Goal: Answer question/provide support: Share knowledge or assist other users

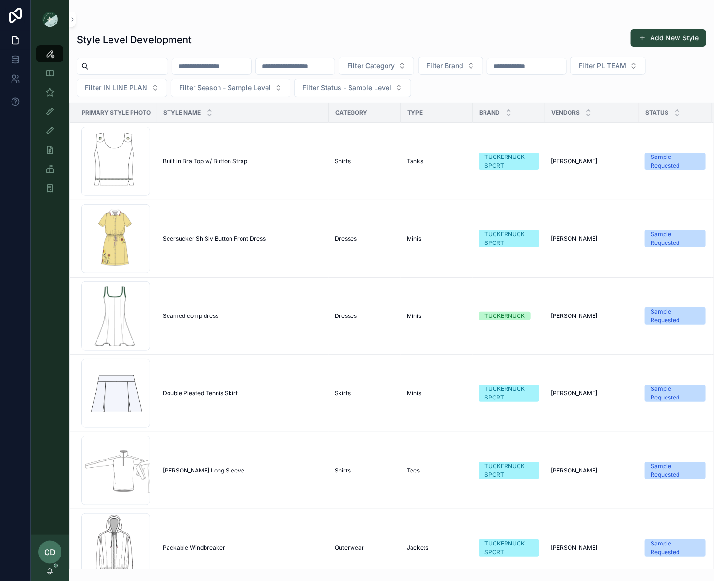
click at [331, 70] on input "scrollable content" at bounding box center [295, 66] width 79 height 13
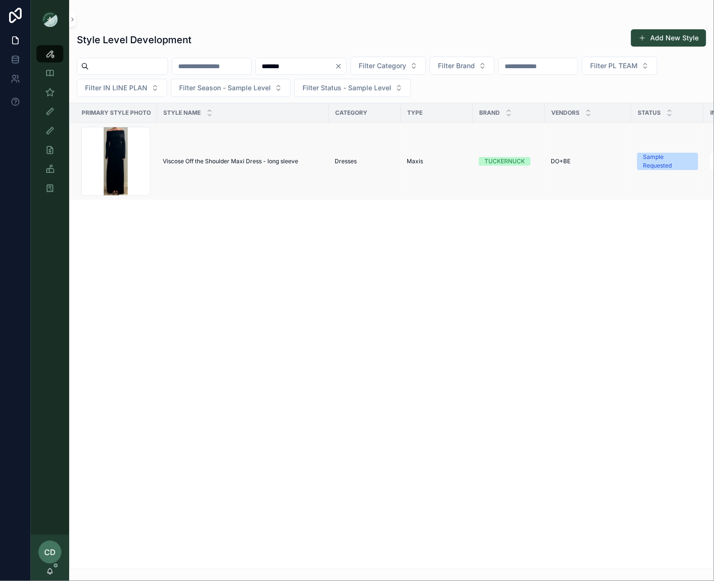
type input "*******"
click at [248, 150] on td "Viscose Off the Shoulder Maxi Dress - long sleeve Viscose Off the Shoulder Maxi…" at bounding box center [243, 161] width 172 height 77
click at [247, 156] on td "Viscose Off the Shoulder Maxi Dress - long sleeve Viscose Off the Shoulder Maxi…" at bounding box center [243, 161] width 172 height 77
click at [245, 161] on span "Viscose Off the Shoulder Maxi Dress - long sleeve" at bounding box center [230, 162] width 135 height 8
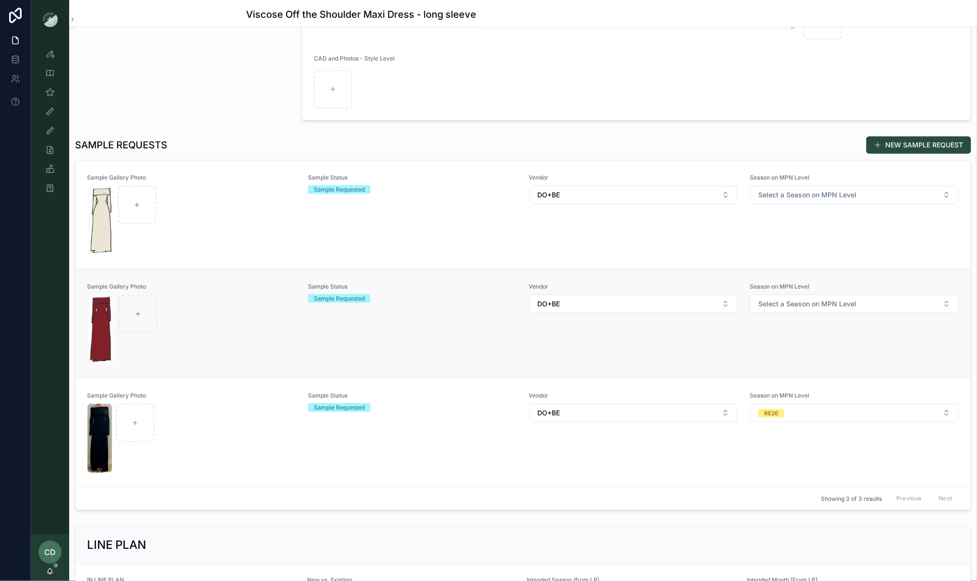
scroll to position [190, 0]
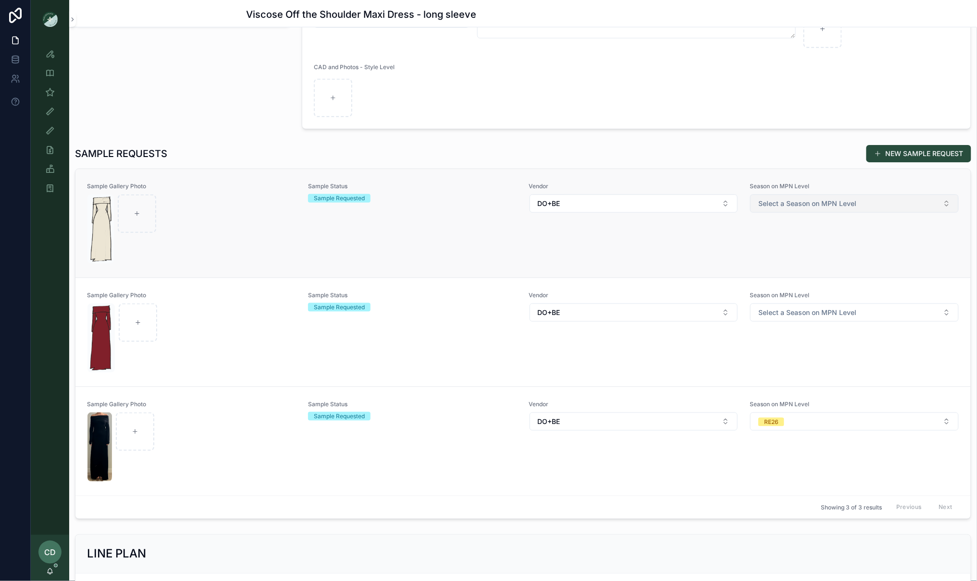
click at [714, 208] on span "Select a Season on MPN Level" at bounding box center [807, 204] width 98 height 10
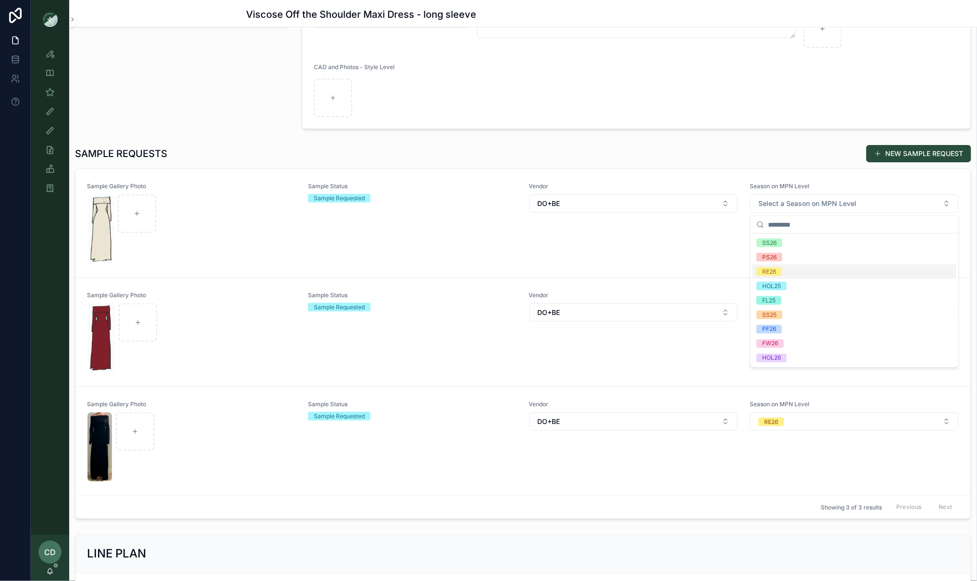
click at [714, 270] on div "RE26" at bounding box center [854, 272] width 204 height 14
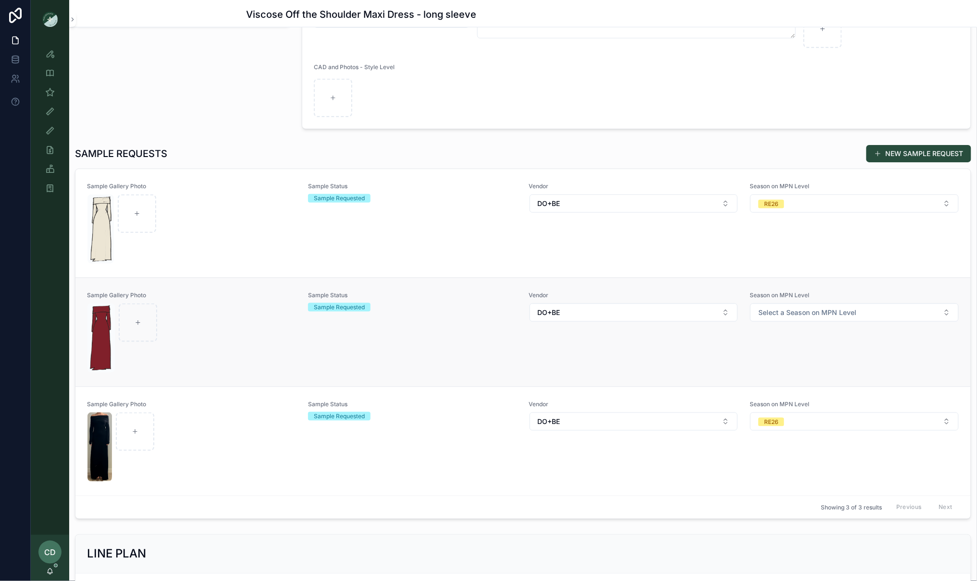
click at [714, 324] on div "Season on MPN Level Select a Season on MPN Level" at bounding box center [853, 333] width 209 height 82
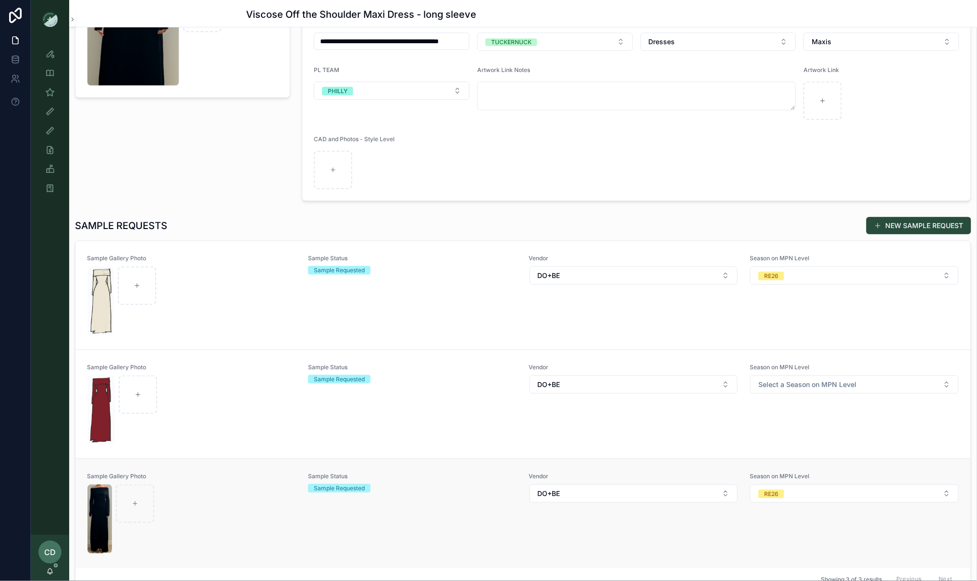
scroll to position [150, 0]
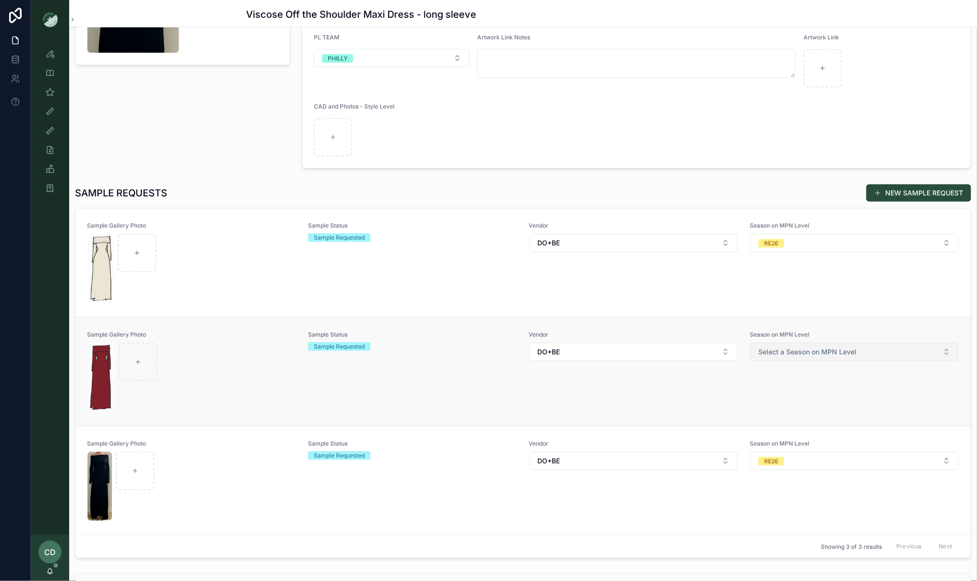
click at [714, 344] on button "Select a Season on MPN Level" at bounding box center [854, 352] width 208 height 18
click at [714, 421] on div "RE26" at bounding box center [769, 420] width 14 height 9
click at [62, 59] on link "Style View" at bounding box center [50, 53] width 27 height 17
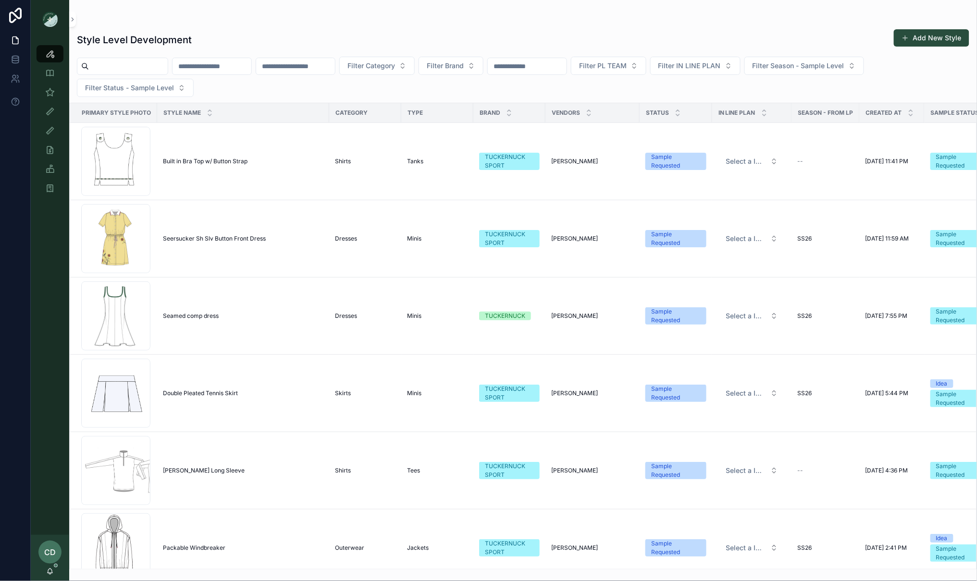
click at [320, 68] on input "scrollable content" at bounding box center [295, 66] width 79 height 13
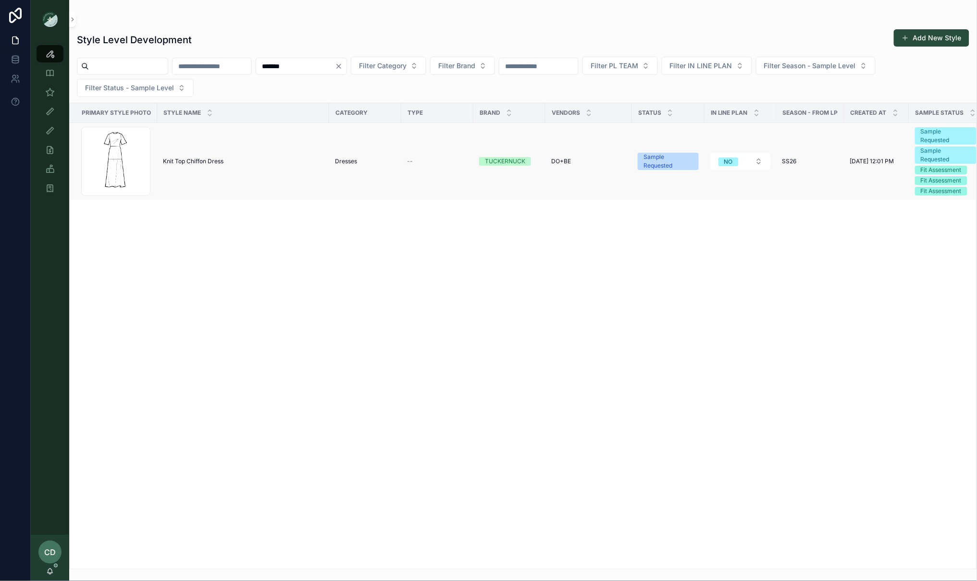
type input "*******"
click at [187, 157] on td "Knit Top Chiffon Dress Knit Top Chiffon Dress" at bounding box center [243, 161] width 172 height 77
click at [228, 163] on div "Knit Top Chiffon Dress Knit Top Chiffon Dress" at bounding box center [243, 162] width 160 height 8
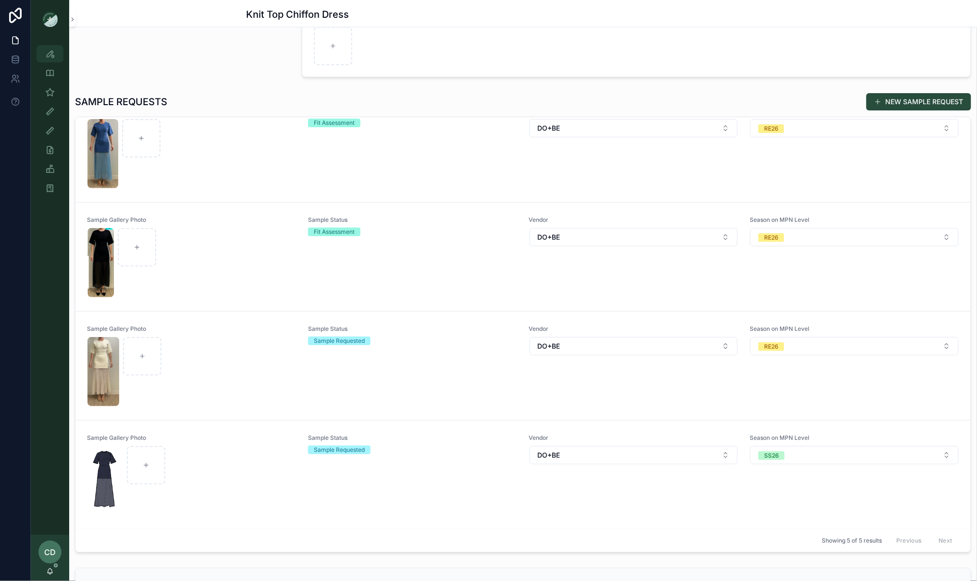
scroll to position [298, 0]
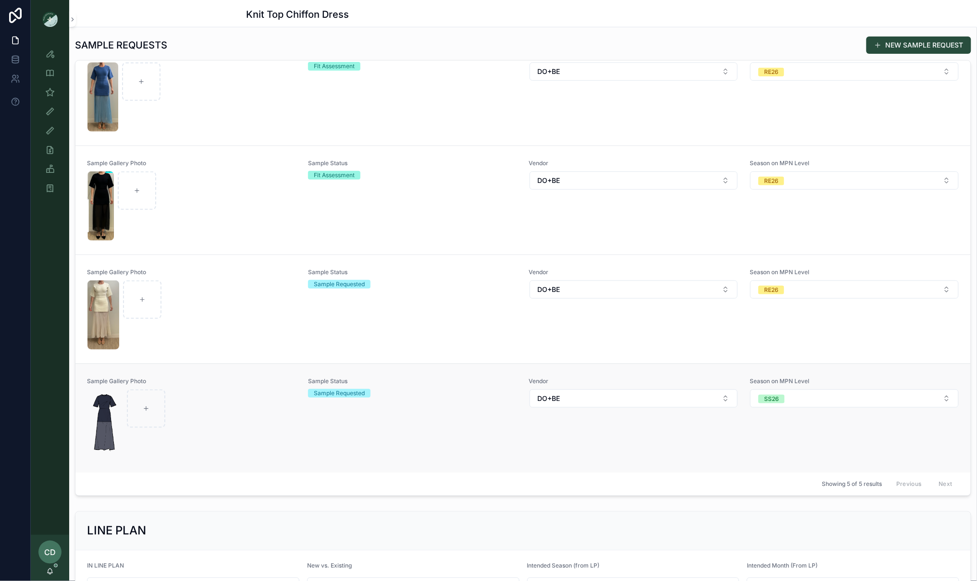
click at [421, 392] on div "Sample Requested" at bounding box center [412, 393] width 209 height 9
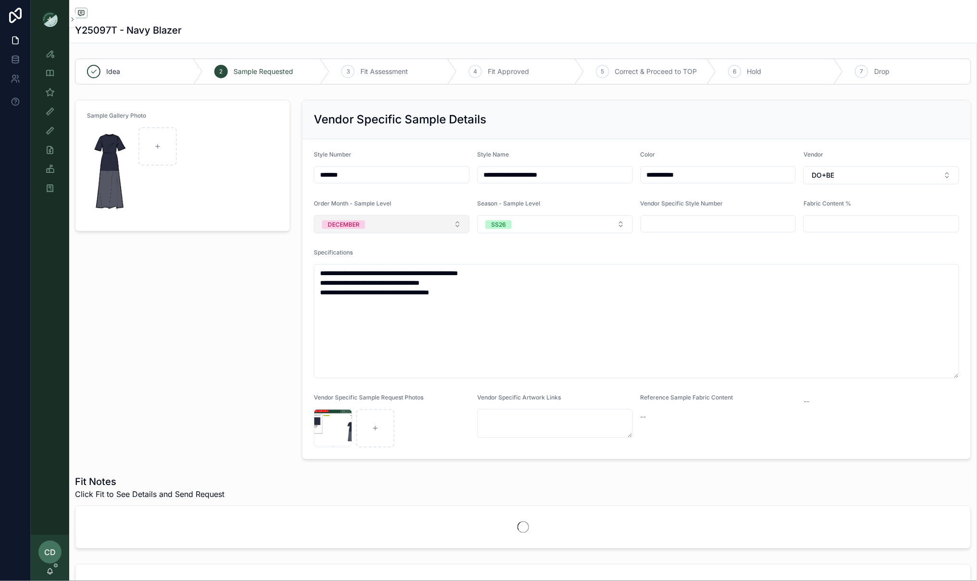
click at [412, 224] on button "DECEMBER" at bounding box center [392, 224] width 156 height 18
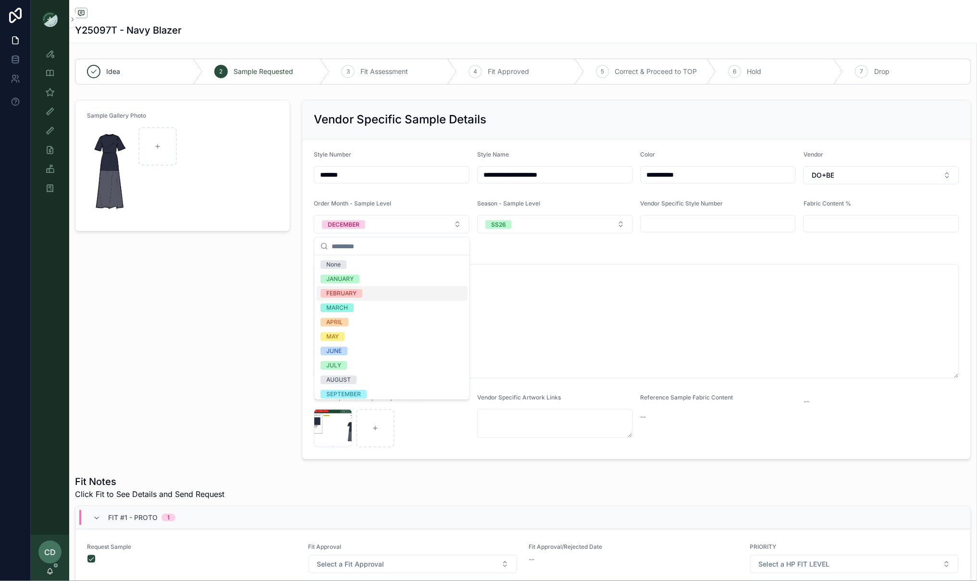
click at [356, 295] on div "FEBRUARY" at bounding box center [341, 293] width 30 height 9
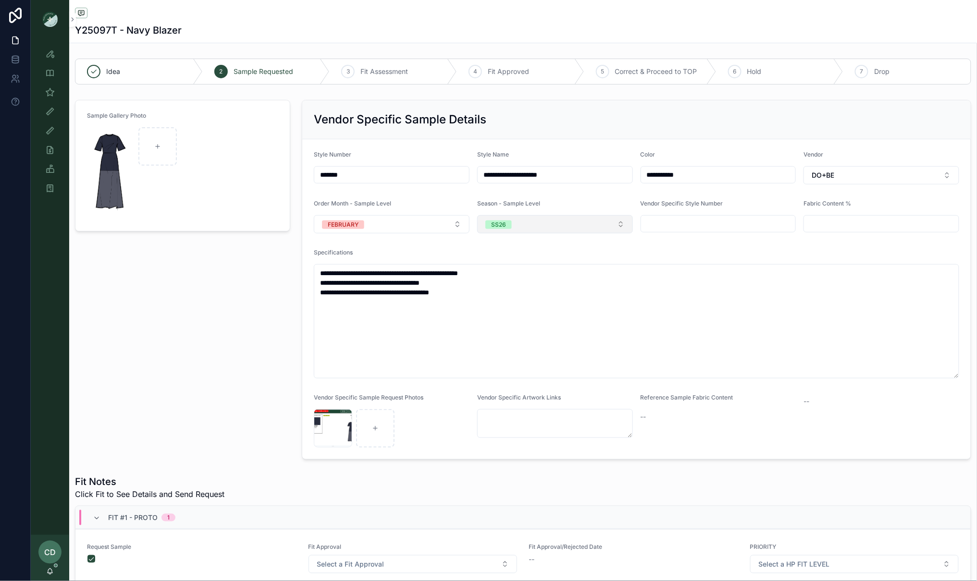
click at [541, 224] on button "SS26" at bounding box center [555, 224] width 156 height 18
drag, startPoint x: 532, startPoint y: 289, endPoint x: 506, endPoint y: 264, distance: 36.0
click at [517, 271] on div "None SS26 PS26 RE26 HOL25 FL25 SS25 PF26 FW26 HOL26" at bounding box center [555, 329] width 151 height 144
click at [433, 220] on button "FEBRUARY" at bounding box center [392, 224] width 156 height 18
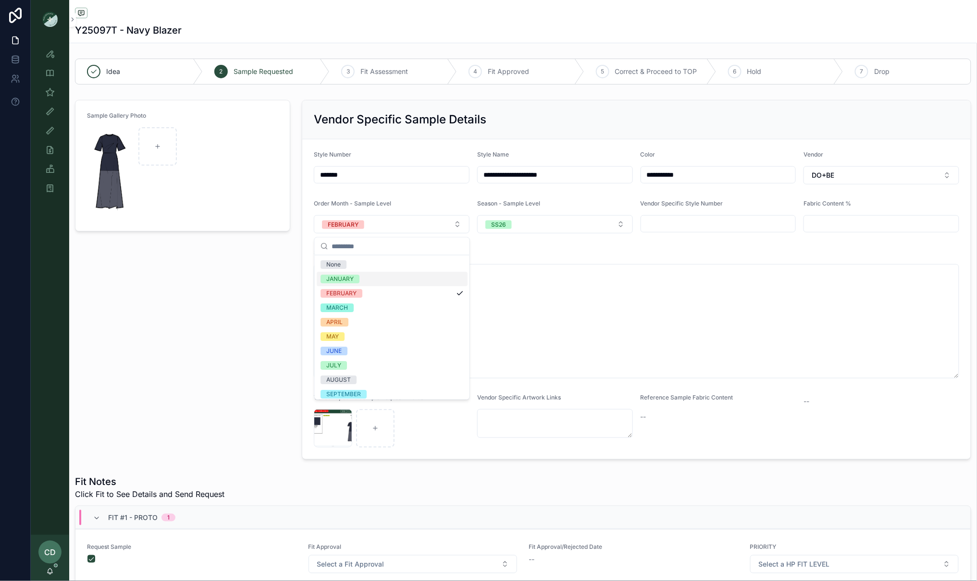
drag, startPoint x: 380, startPoint y: 273, endPoint x: 426, endPoint y: 262, distance: 47.4
click at [380, 273] on div "JANUARY" at bounding box center [392, 279] width 151 height 14
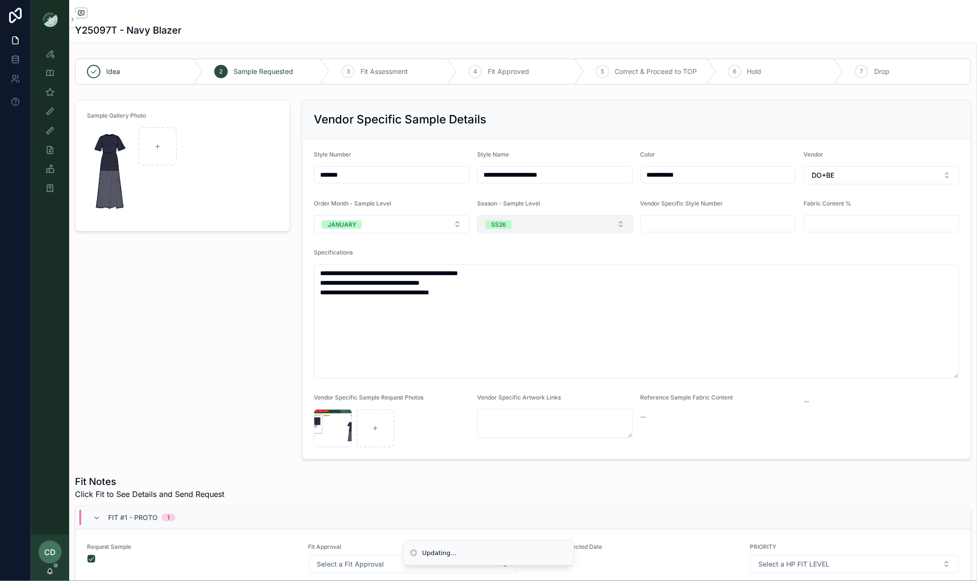
click at [542, 224] on button "SS26" at bounding box center [555, 224] width 156 height 18
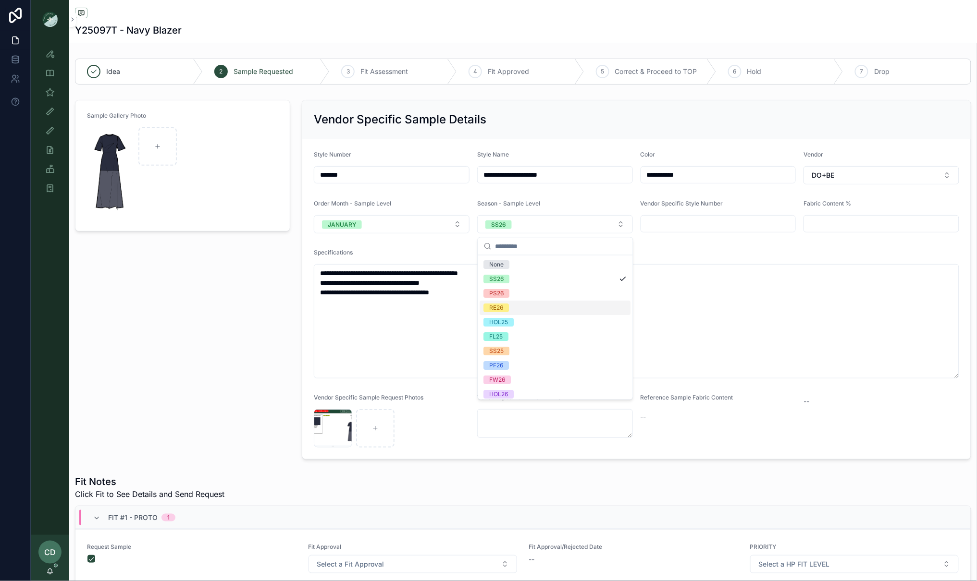
click at [524, 311] on div "RE26" at bounding box center [555, 308] width 151 height 14
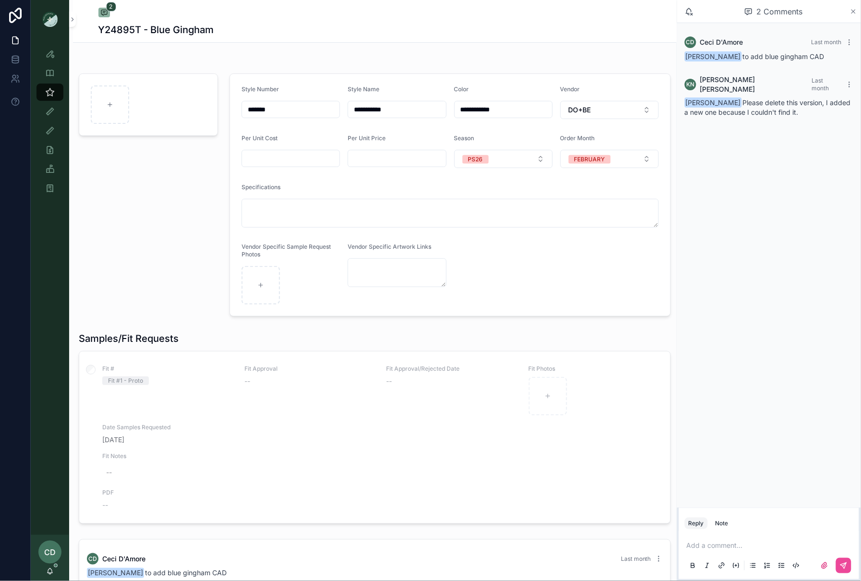
click at [855, 12] on icon "scrollable content" at bounding box center [853, 12] width 7 height 8
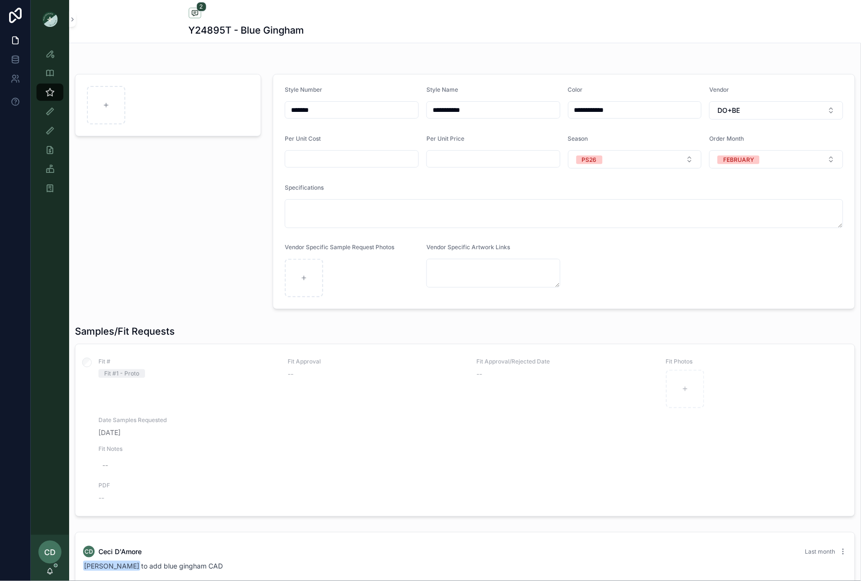
scroll to position [392, 0]
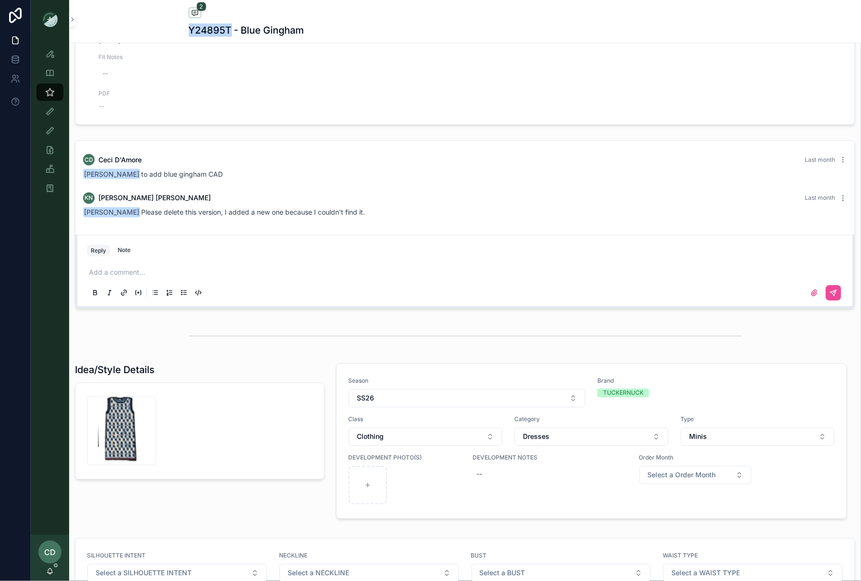
drag, startPoint x: 232, startPoint y: 29, endPoint x: 186, endPoint y: 33, distance: 45.3
click at [186, 33] on div "2 Y24895T - Blue Gingham" at bounding box center [465, 21] width 792 height 43
copy h1 "Y24895T"
click at [50, 48] on div "Style View" at bounding box center [49, 53] width 15 height 15
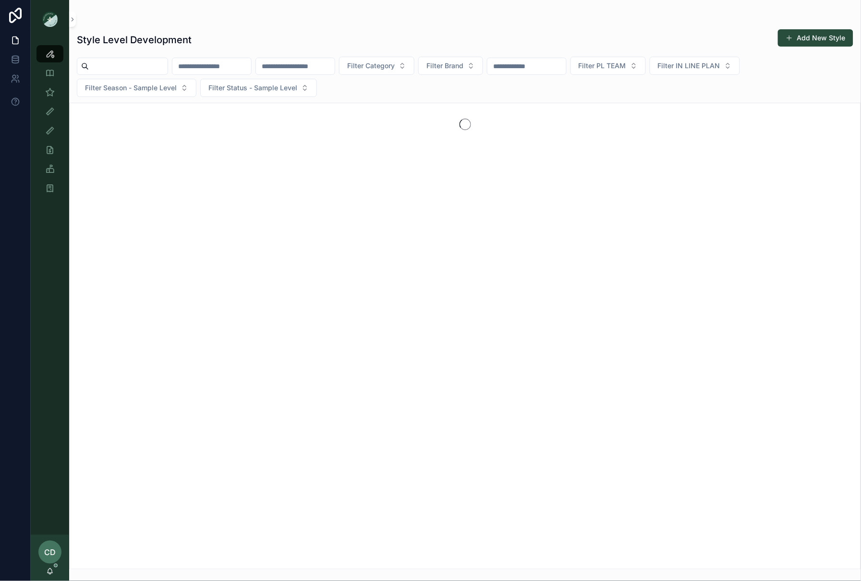
click at [229, 66] on input "scrollable content" at bounding box center [211, 66] width 79 height 13
click at [311, 69] on input "scrollable content" at bounding box center [295, 66] width 79 height 13
paste input "*******"
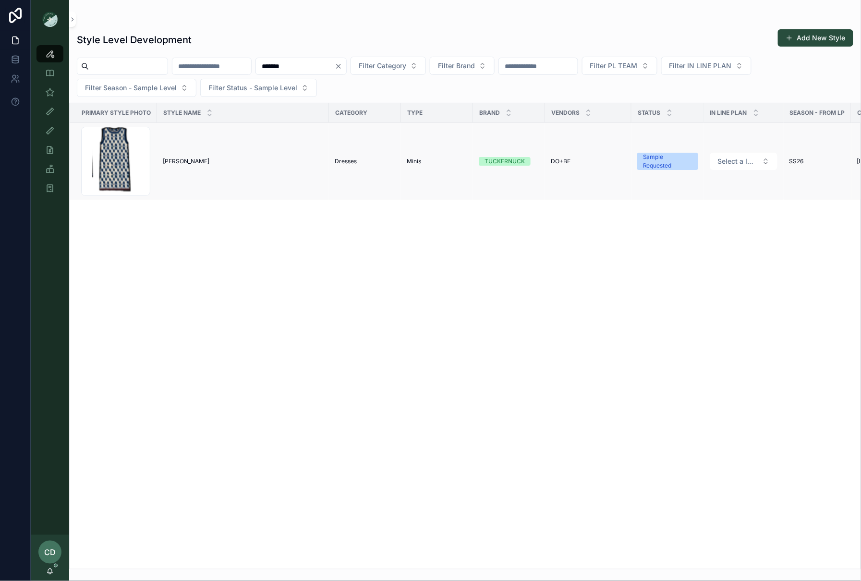
type input "*******"
click at [181, 159] on span "[PERSON_NAME]" at bounding box center [186, 162] width 47 height 8
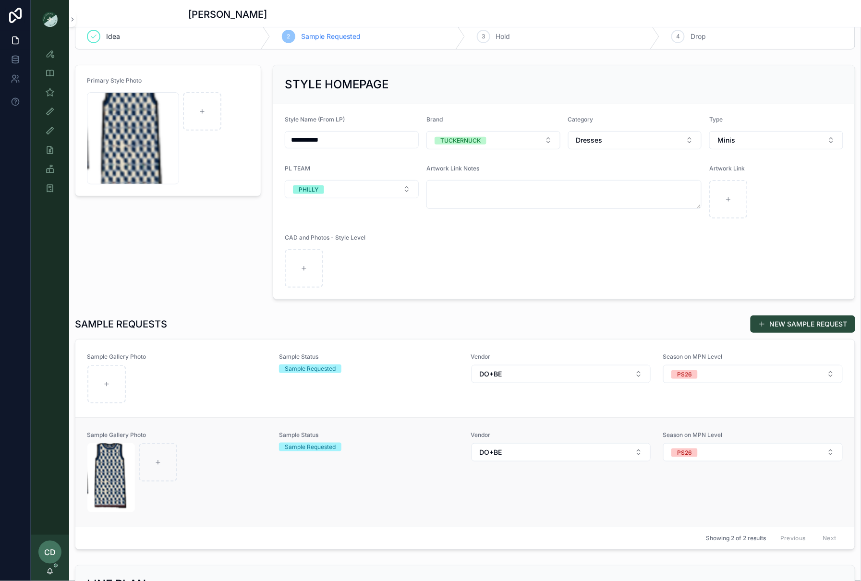
scroll to position [88, 0]
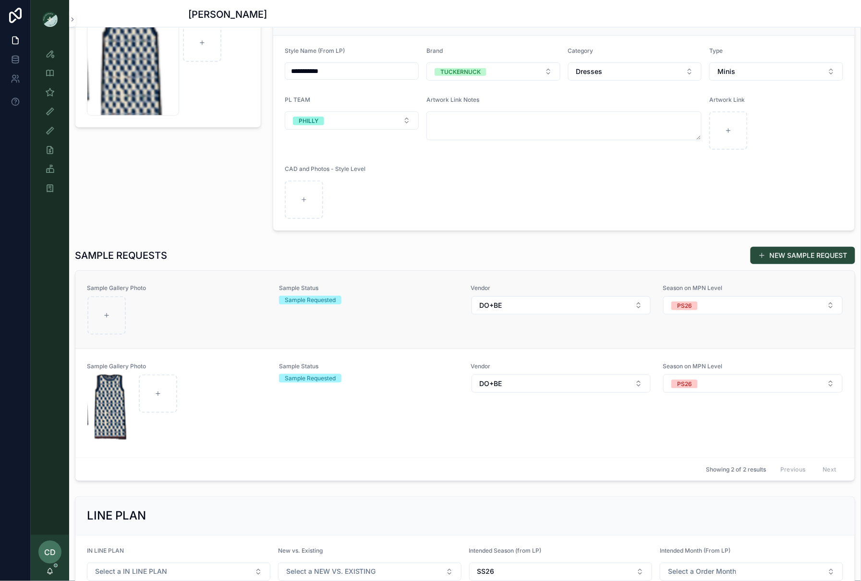
click at [241, 327] on div "scrollable content" at bounding box center [177, 315] width 180 height 38
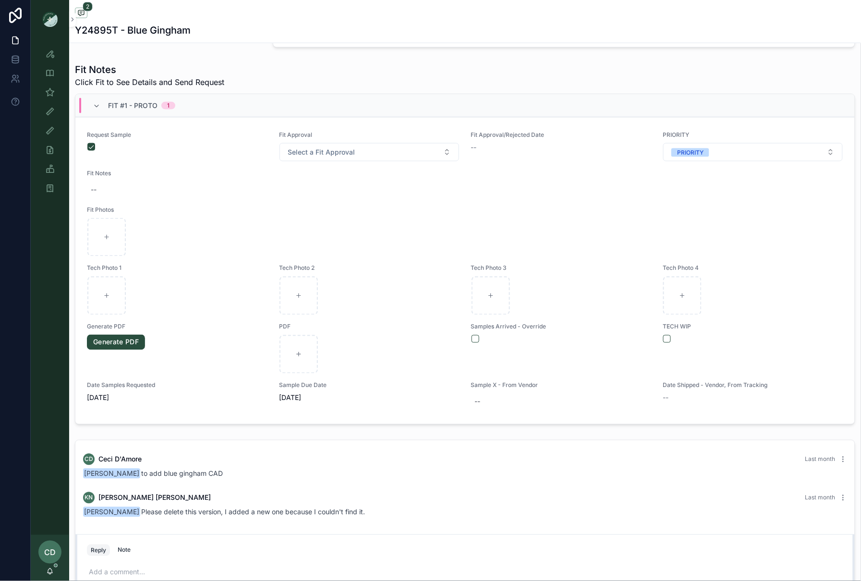
scroll to position [323, 0]
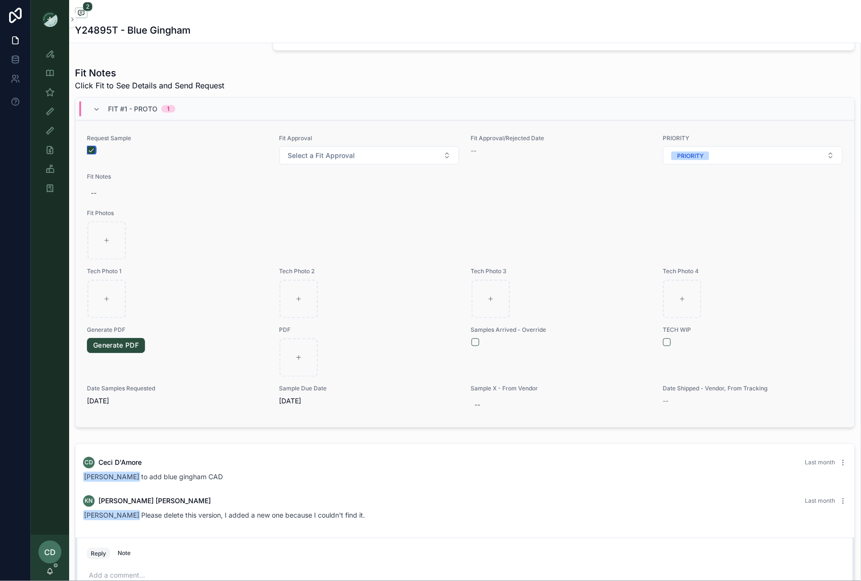
click at [91, 149] on button "scrollable content" at bounding box center [91, 151] width 8 height 8
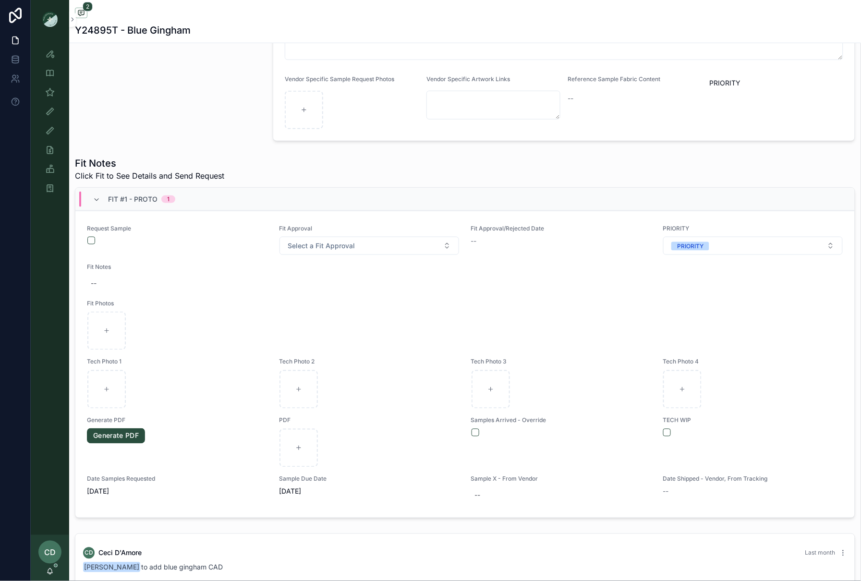
scroll to position [342, 0]
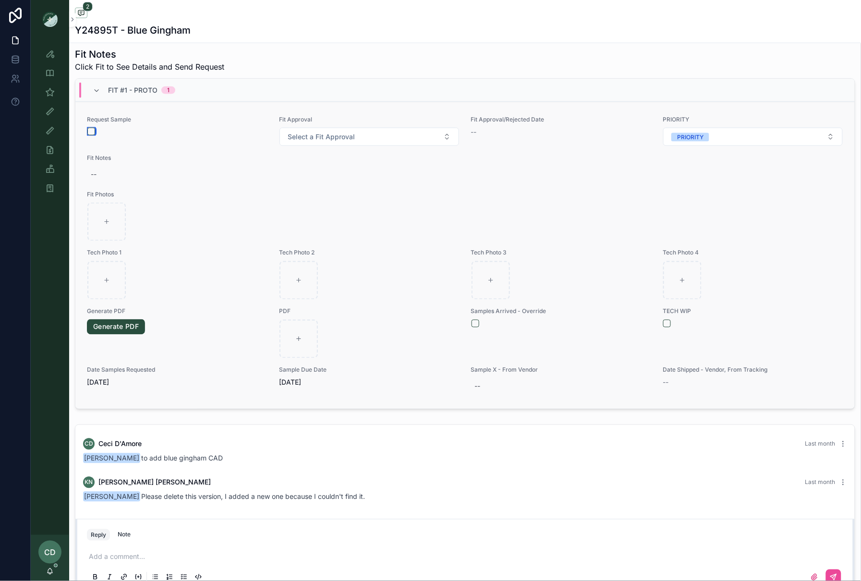
click at [91, 129] on button "scrollable content" at bounding box center [91, 132] width 8 height 8
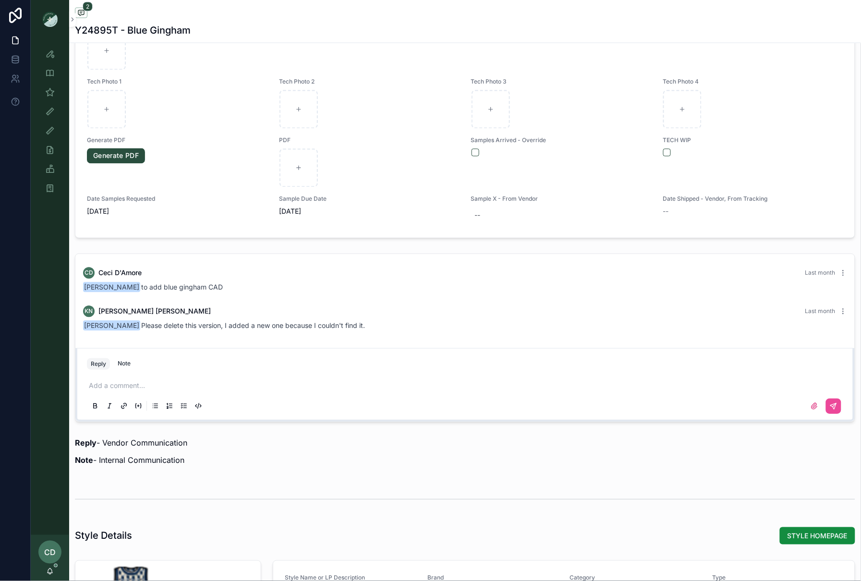
scroll to position [697, 0]
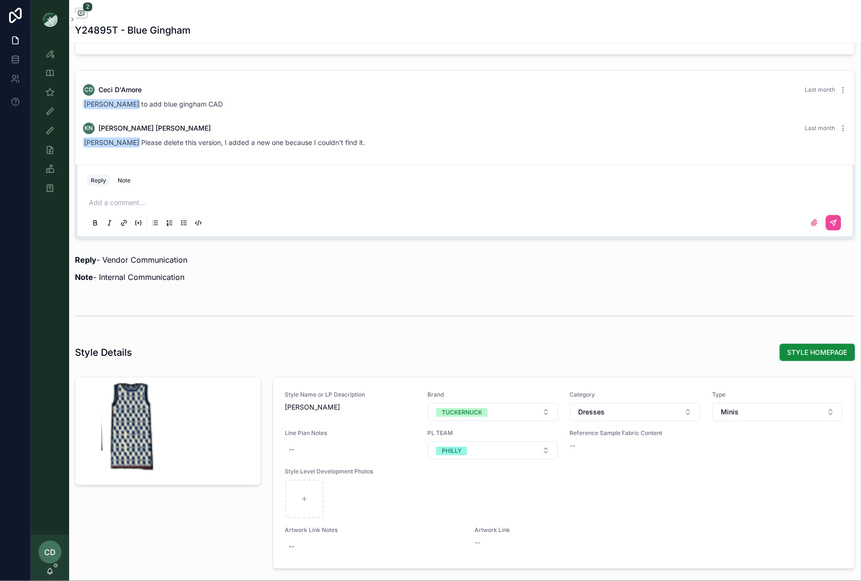
click at [154, 198] on div "Add a comment..." at bounding box center [465, 212] width 757 height 40
click at [154, 205] on p "scrollable content" at bounding box center [467, 203] width 757 height 10
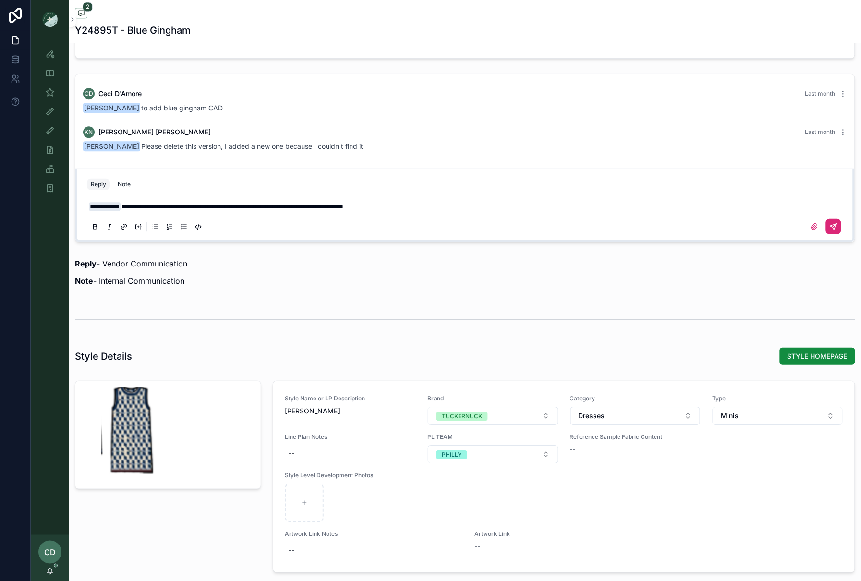
click at [837, 231] on icon "scrollable content" at bounding box center [834, 227] width 8 height 8
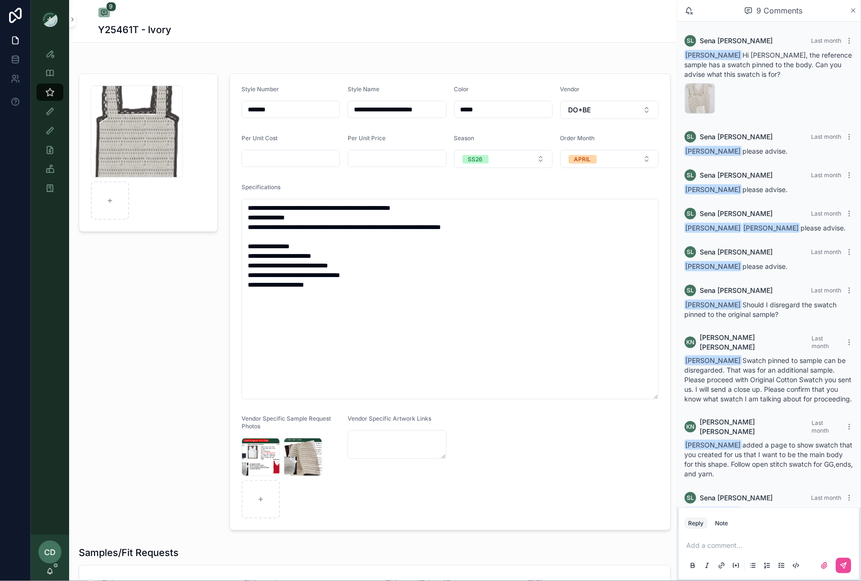
click at [854, 10] on icon "scrollable content" at bounding box center [854, 11] width 4 height 4
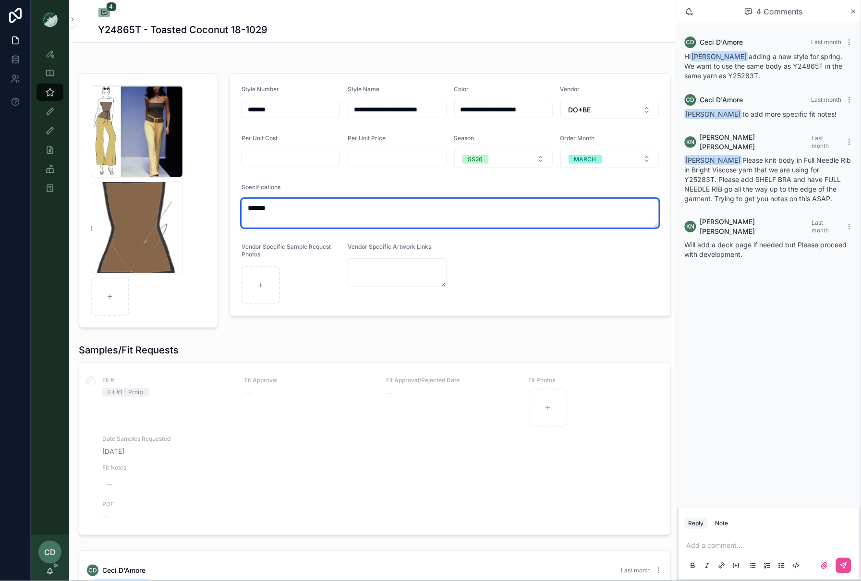
click at [282, 208] on textarea "******" at bounding box center [450, 213] width 417 height 29
type textarea "******"
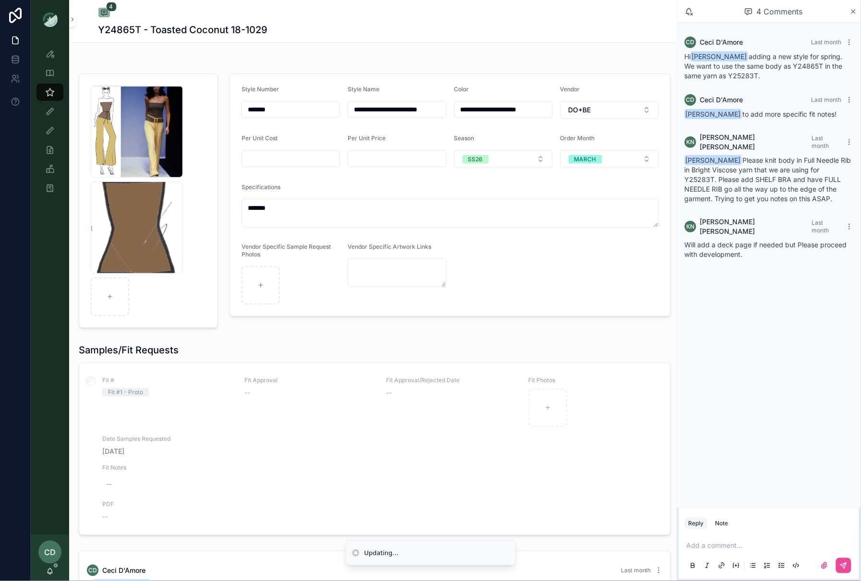
click at [219, 211] on div "Screenshot-2025-08-27-at-4.32.34-PM .png Screenshot-2025-08-28-at-4.18.27-PM .p…" at bounding box center [148, 201] width 151 height 262
